Goal: Transaction & Acquisition: Purchase product/service

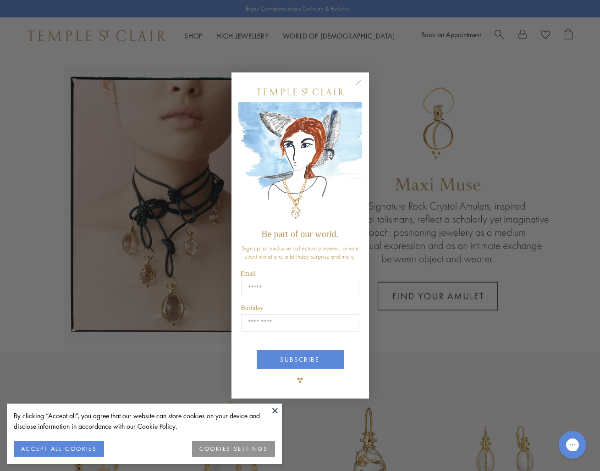
click at [499, 33] on div "Close dialog Be part of our world. Sign up for exclusive collection previews, p…" at bounding box center [300, 235] width 600 height 471
type input "*******"
click at [357, 83] on icon "Close dialog" at bounding box center [358, 82] width 5 height 5
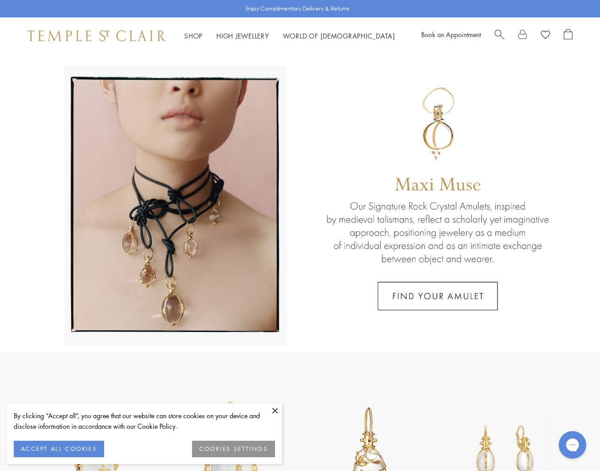
click at [499, 30] on span "Search" at bounding box center [500, 34] width 10 height 10
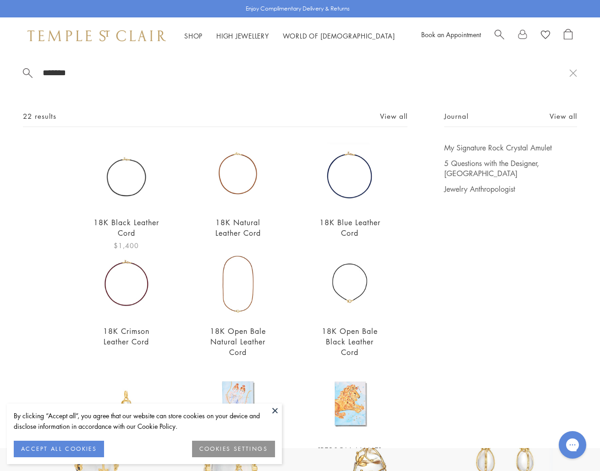
type input "*******"
click at [133, 185] on img at bounding box center [127, 176] width 66 height 66
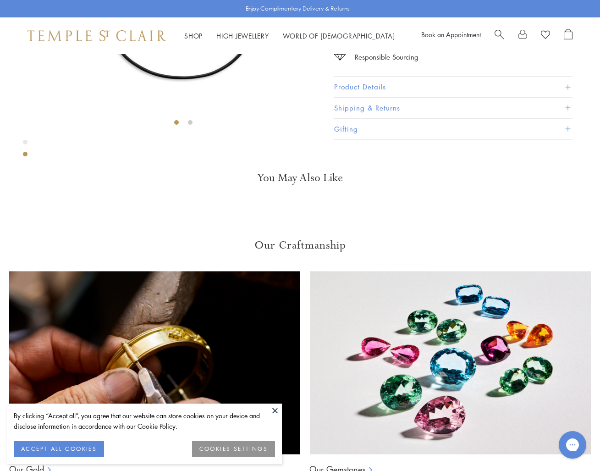
scroll to position [200, 0]
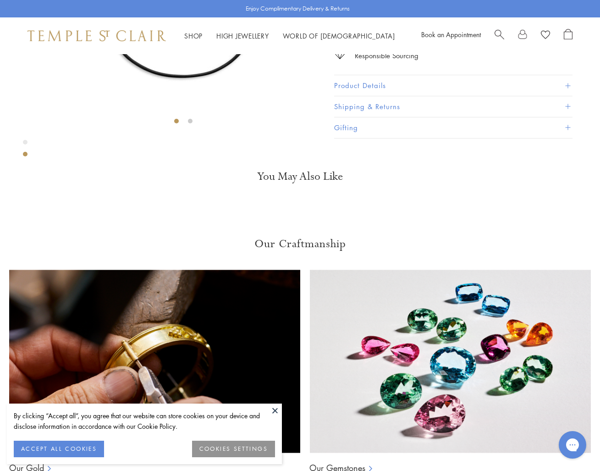
click at [445, 96] on button "Product Details" at bounding box center [453, 85] width 238 height 21
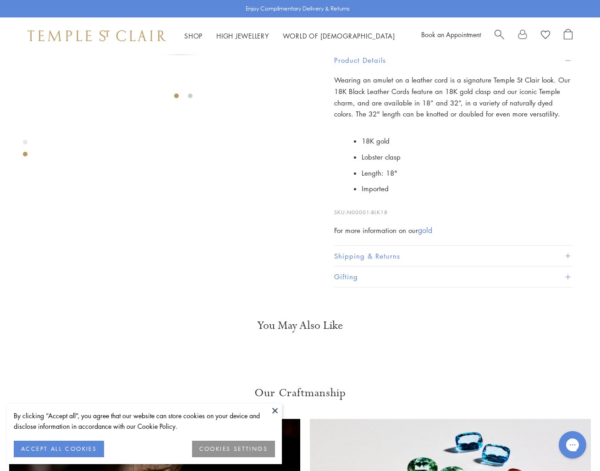
scroll to position [227, 0]
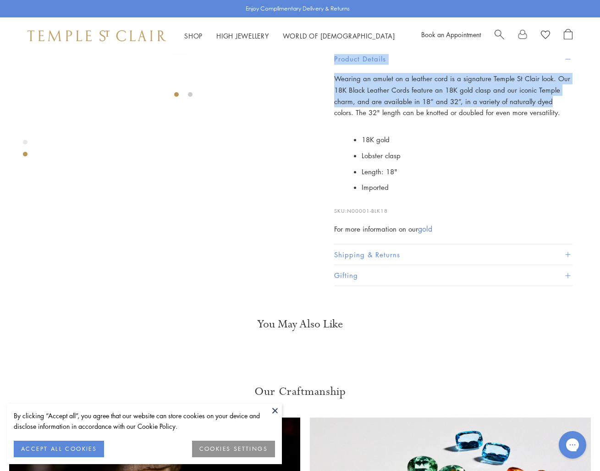
drag, startPoint x: 336, startPoint y: 182, endPoint x: 547, endPoint y: 194, distance: 211.7
click at [348, 194] on div "SEE RECOMMENDED CHAIN PAIRINGS 18K Black Leather Cord $1,400 Wearing an amulet …" at bounding box center [174, 56] width 348 height 457
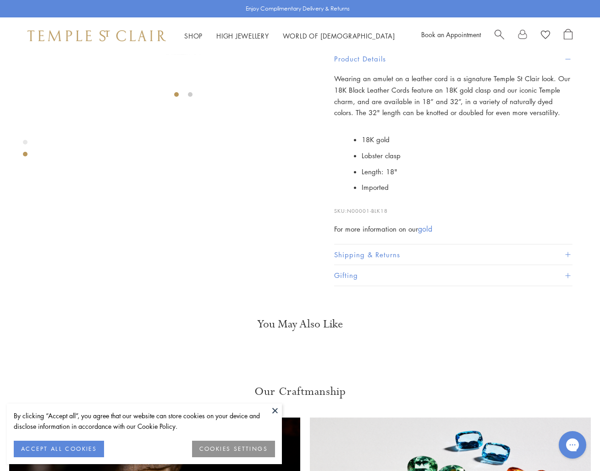
click at [559, 215] on div "Wearing an amulet on a leather cord is a signature Temple St Clair look. Our 18…" at bounding box center [453, 153] width 238 height 161
drag, startPoint x: 337, startPoint y: 181, endPoint x: 490, endPoint y: 182, distance: 153.2
click at [490, 117] on span "Wearing an amulet on a leather cord is a signature Temple St Clair look. Our 18…" at bounding box center [452, 95] width 236 height 43
click at [505, 164] on li "Lobster clasp" at bounding box center [467, 156] width 211 height 16
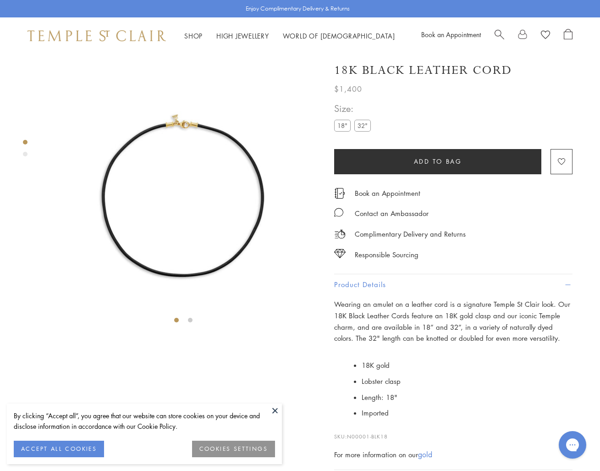
scroll to position [0, 0]
